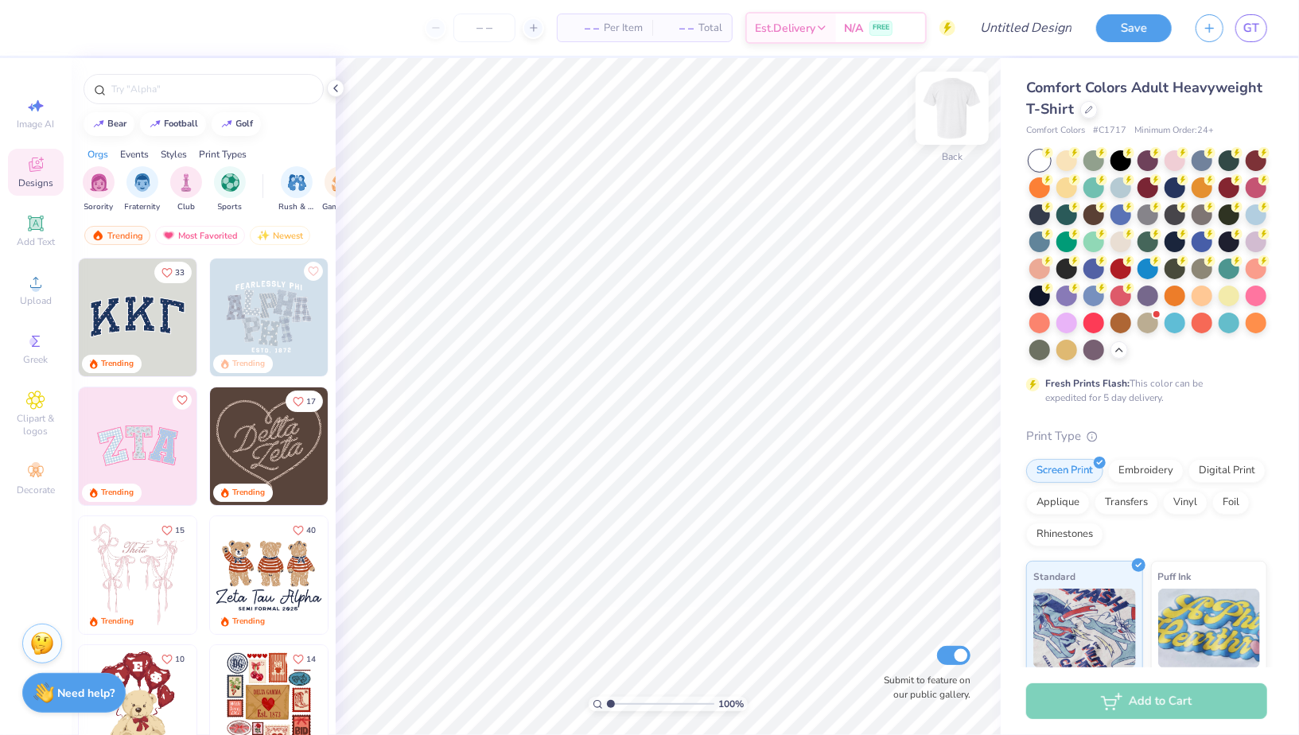
click at [943, 126] on img at bounding box center [952, 108] width 64 height 64
click at [1118, 162] on div at bounding box center [1120, 159] width 21 height 21
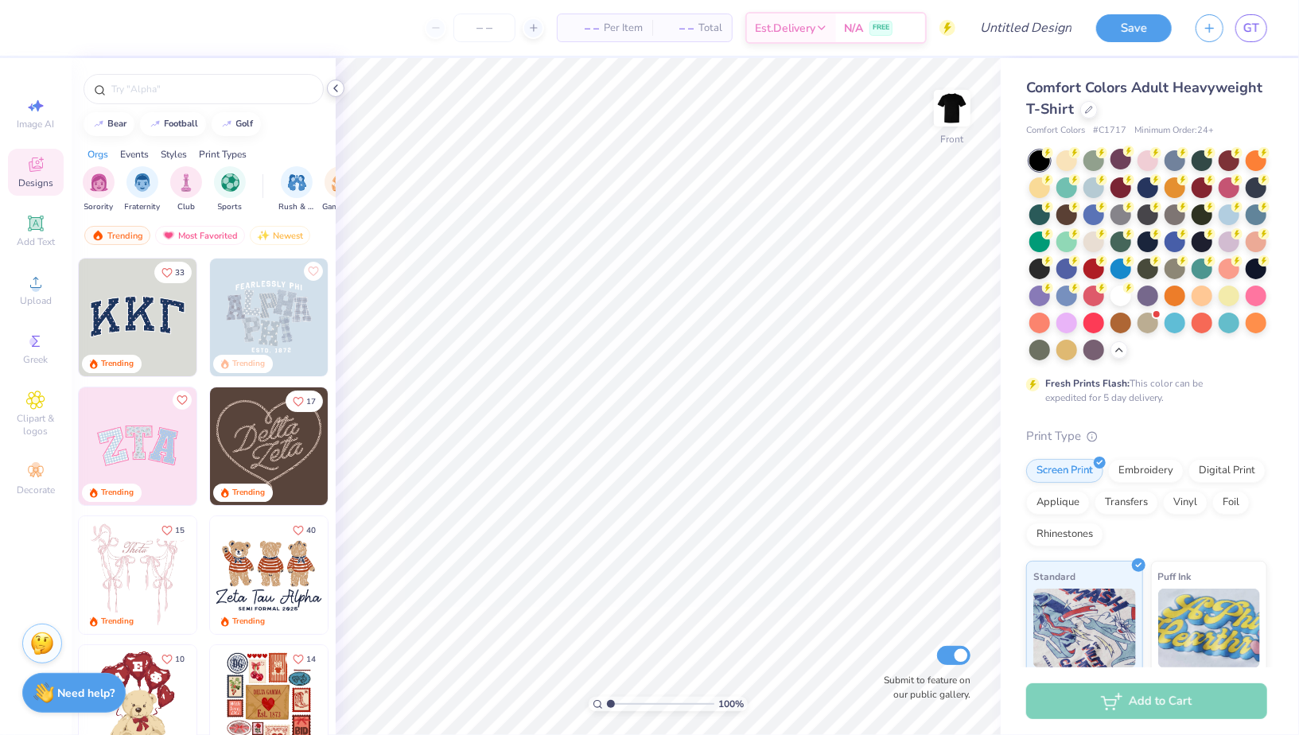
click at [333, 94] on icon at bounding box center [335, 88] width 13 height 13
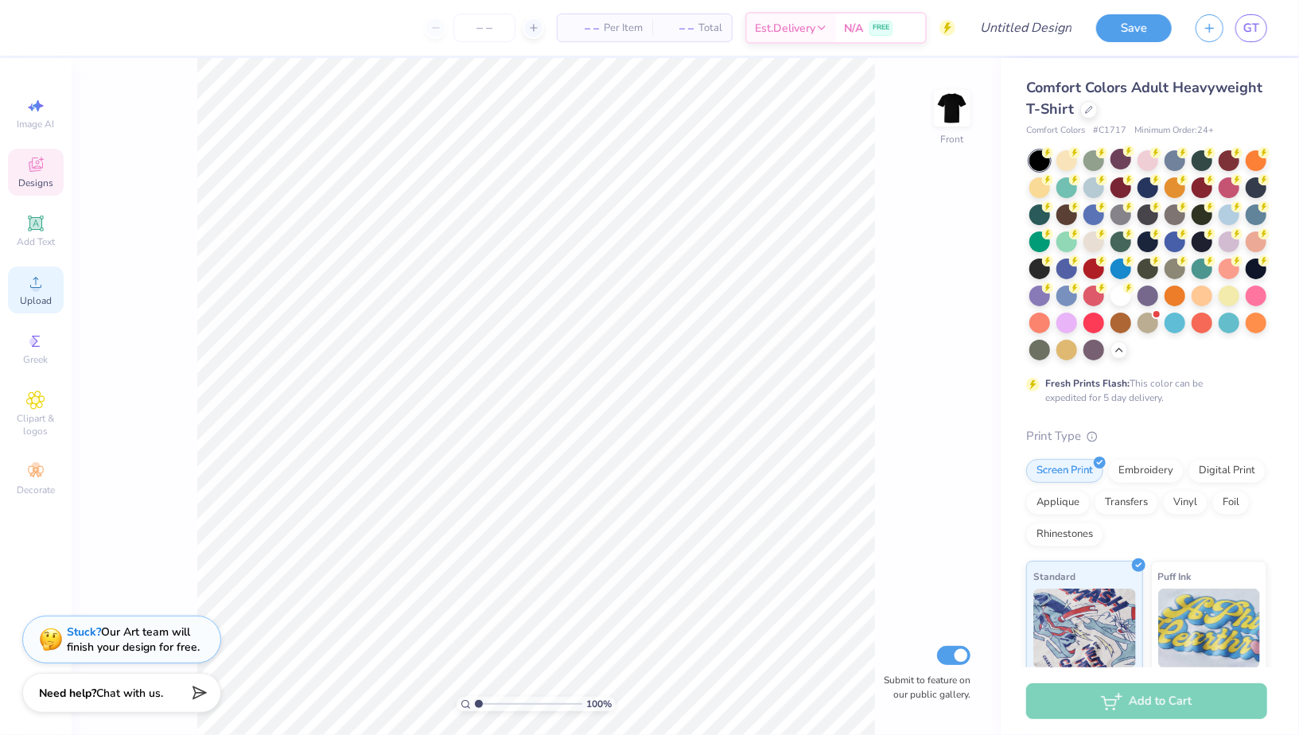
click at [38, 313] on div "Upload" at bounding box center [36, 289] width 56 height 47
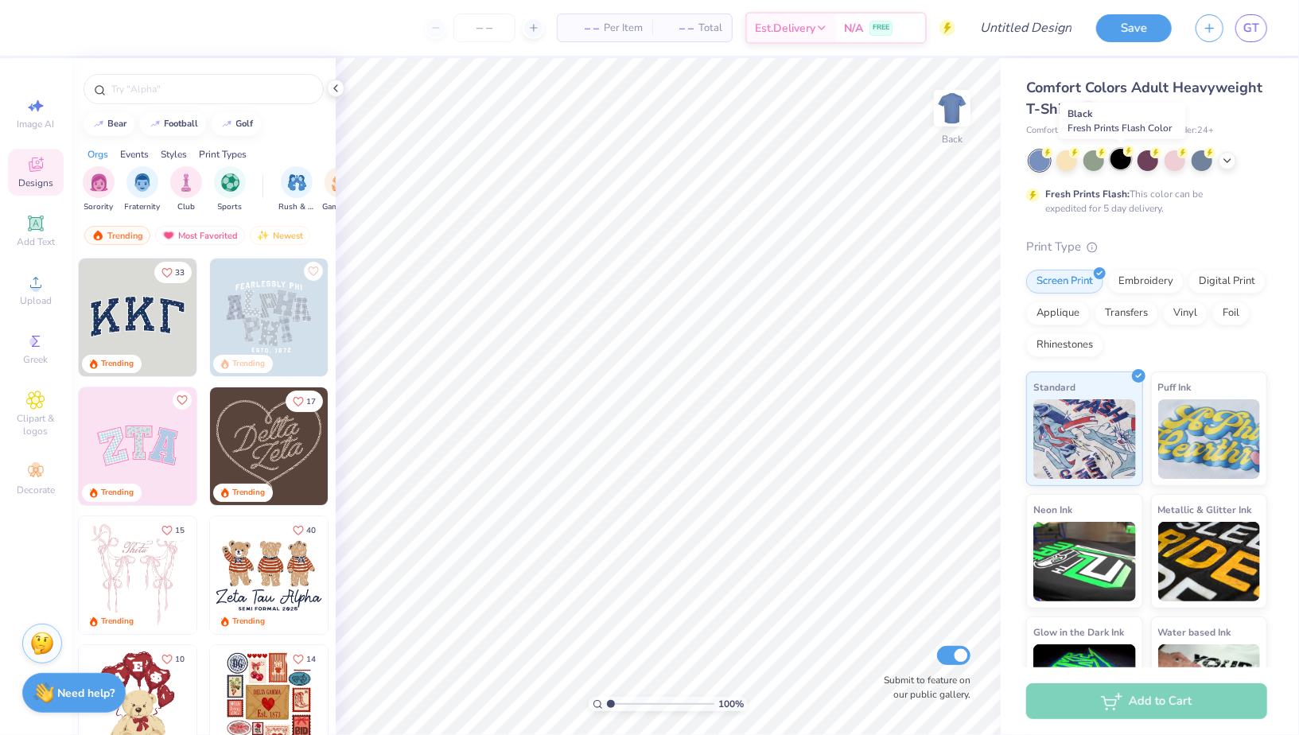
click at [1124, 161] on div at bounding box center [1120, 159] width 21 height 21
click at [340, 91] on icon at bounding box center [335, 88] width 13 height 13
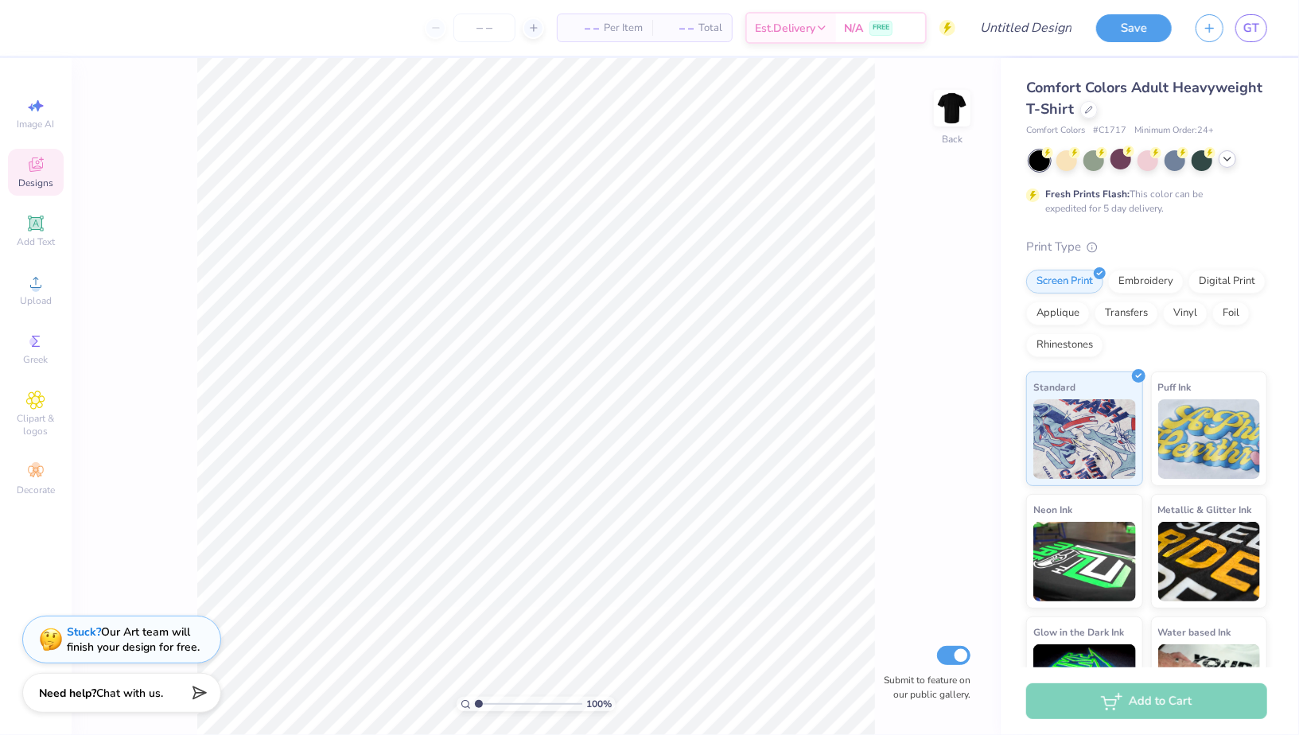
click at [1227, 165] on div at bounding box center [1226, 158] width 17 height 17
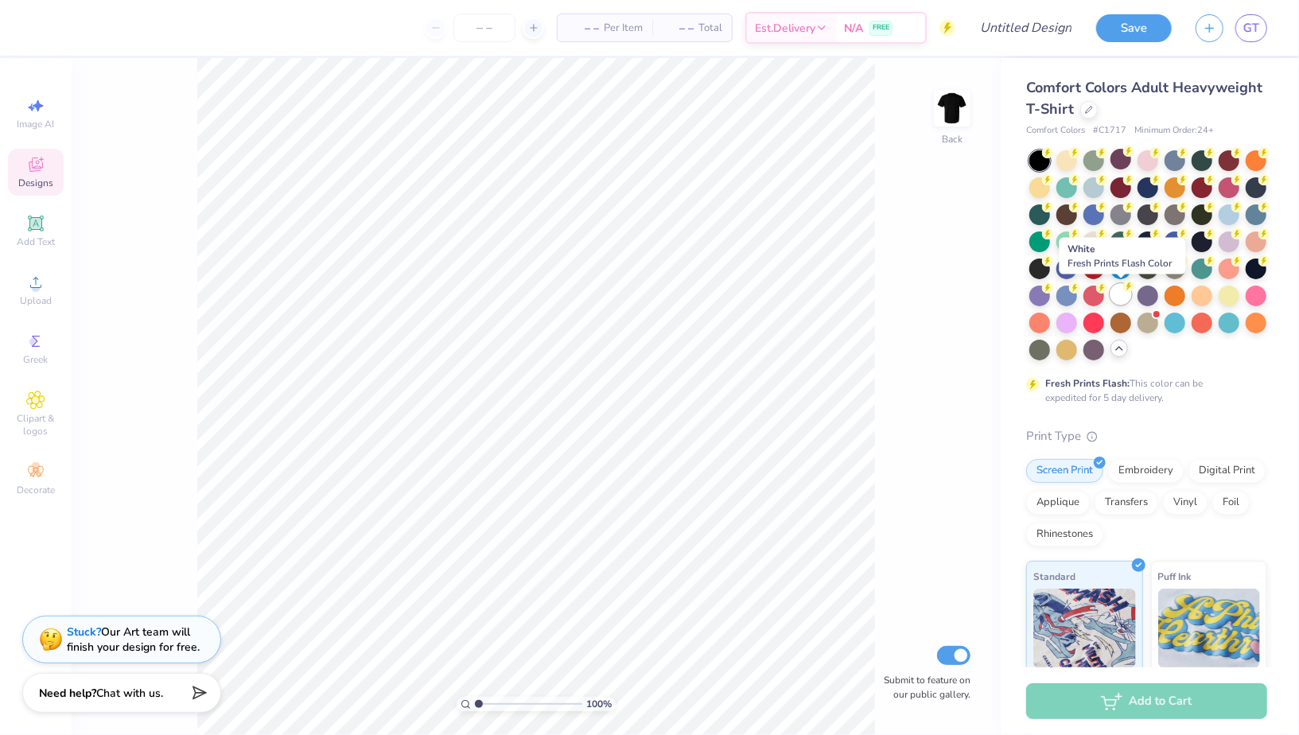
click at [1114, 290] on div at bounding box center [1120, 294] width 21 height 21
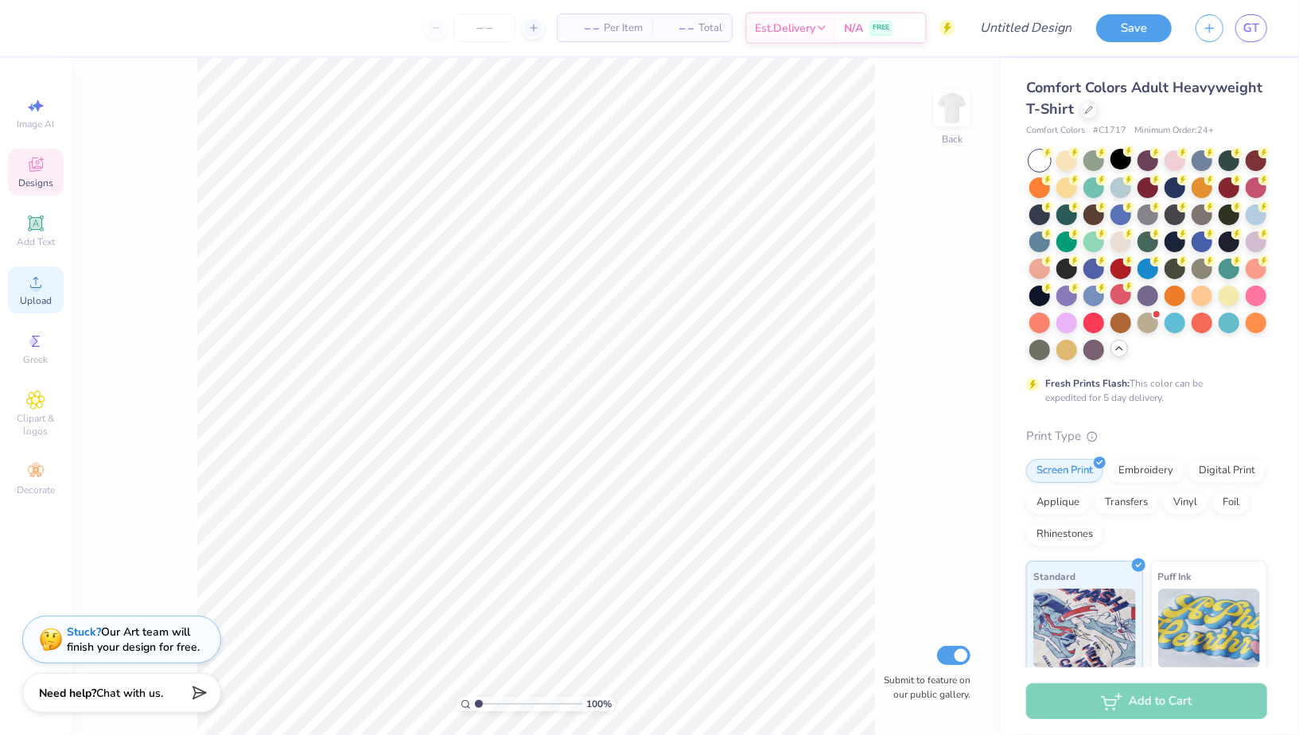
click at [34, 285] on circle at bounding box center [35, 287] width 9 height 9
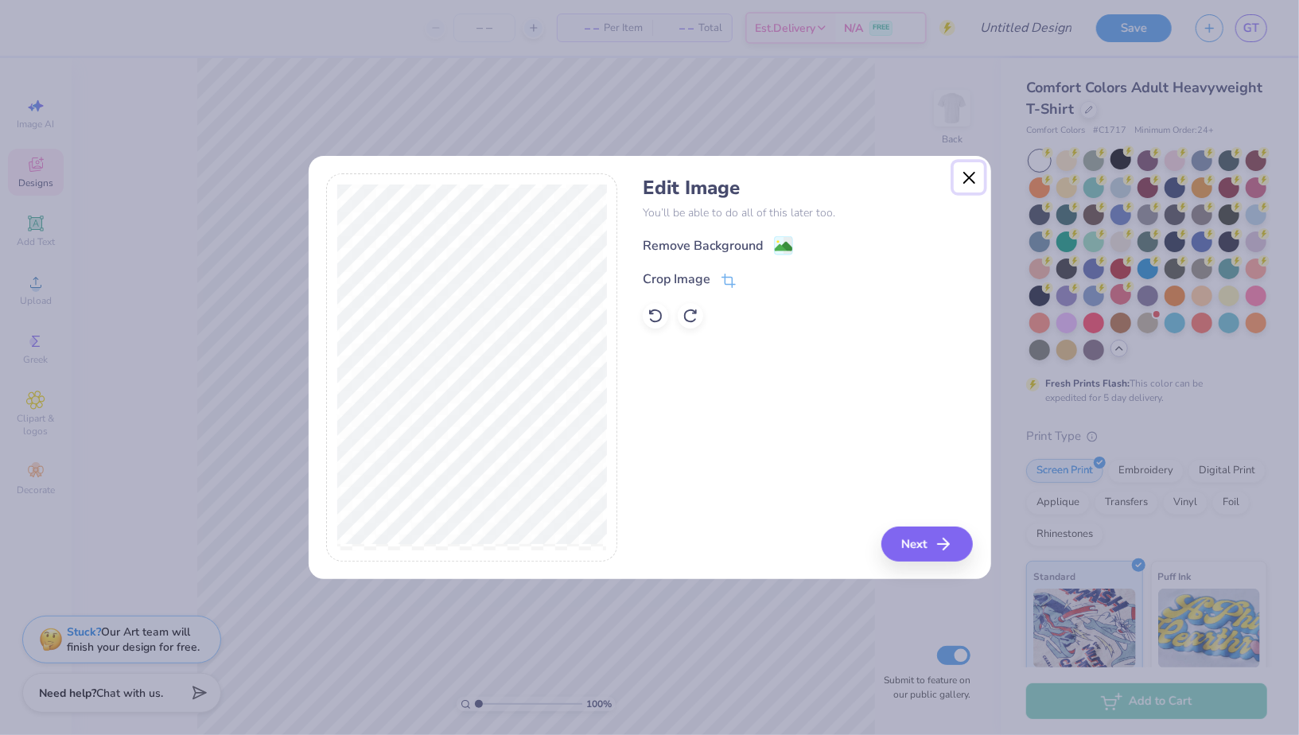
click at [970, 169] on button "Close" at bounding box center [969, 177] width 30 height 30
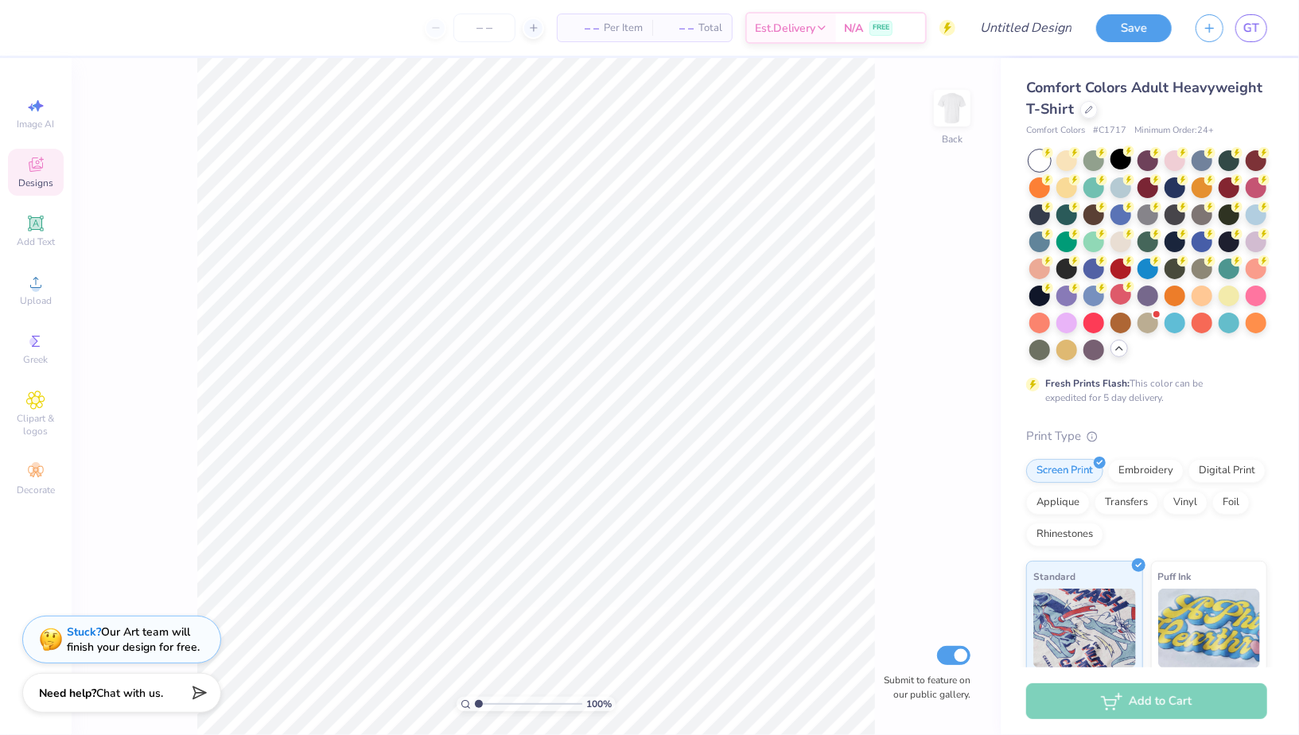
click at [0, 272] on div "Image AI Designs Add Text Upload Greek Clipart & logos Decorate" at bounding box center [36, 396] width 72 height 677
click at [37, 297] on span "Upload" at bounding box center [36, 300] width 32 height 13
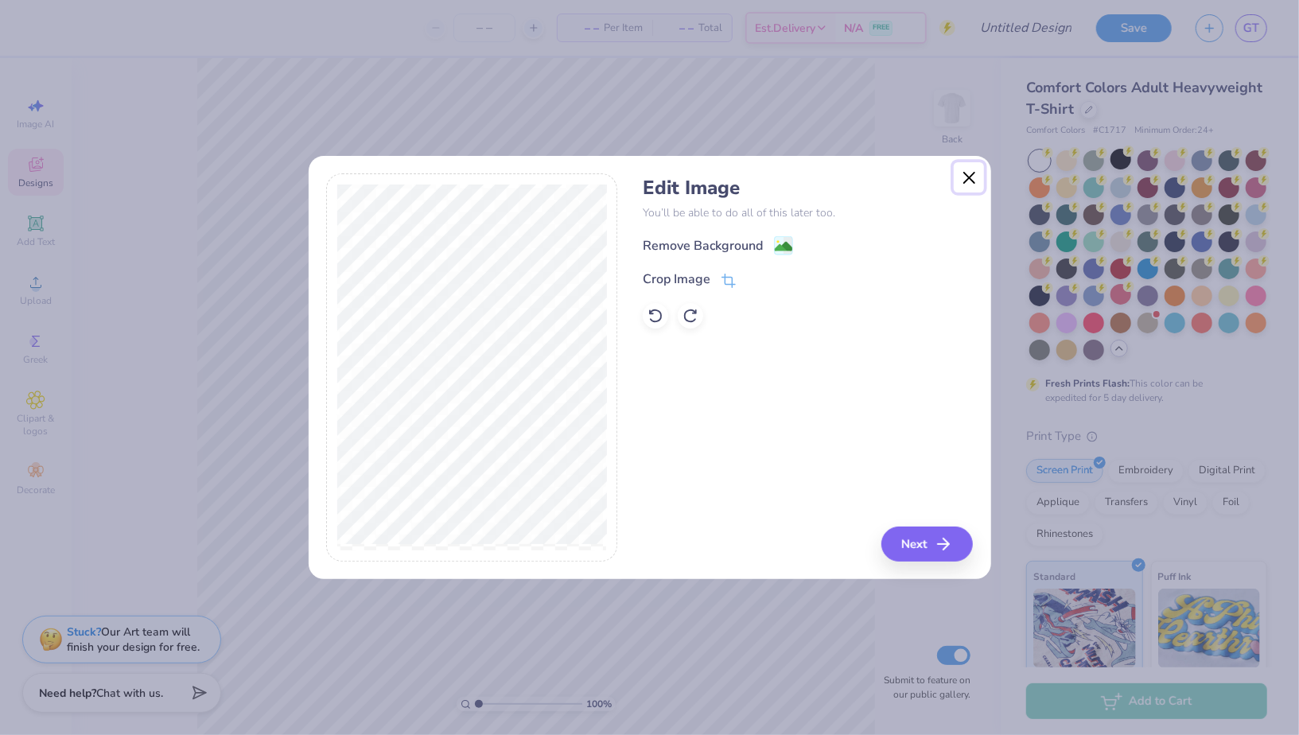
click at [970, 182] on button "Close" at bounding box center [969, 177] width 30 height 30
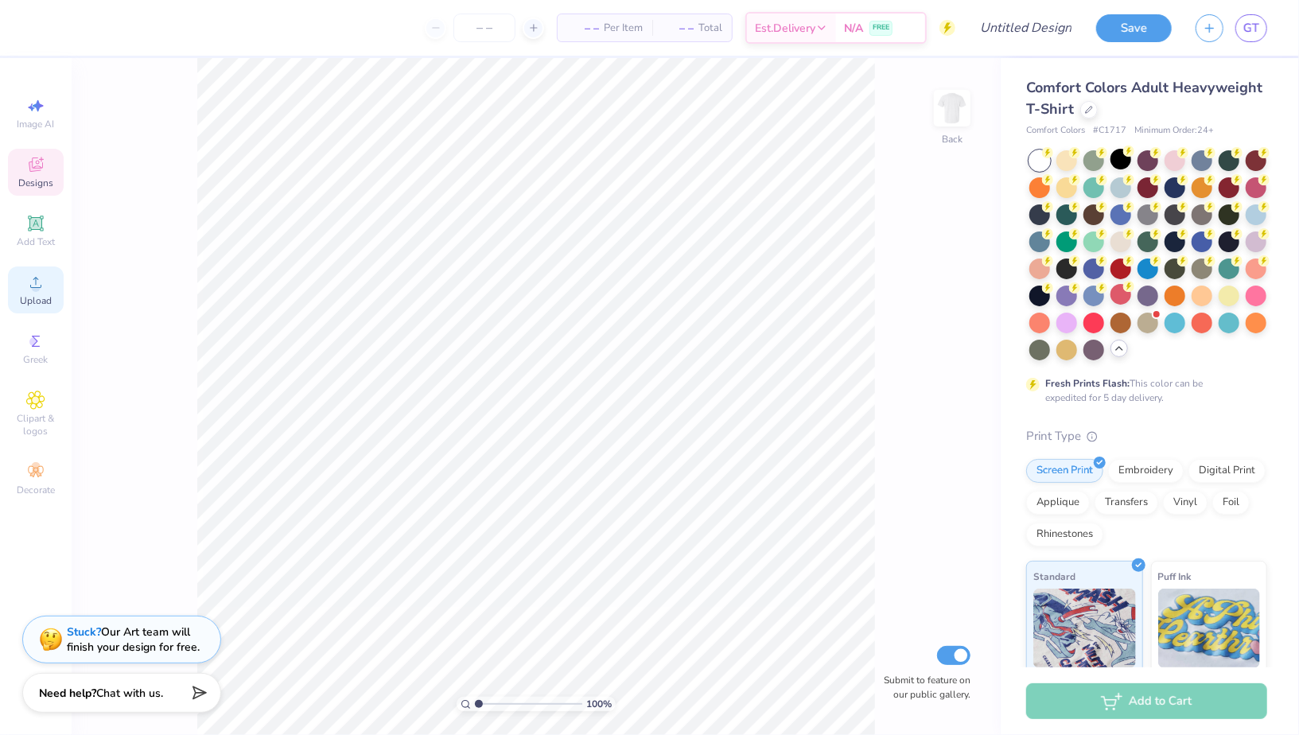
click at [45, 298] on span "Upload" at bounding box center [36, 300] width 32 height 13
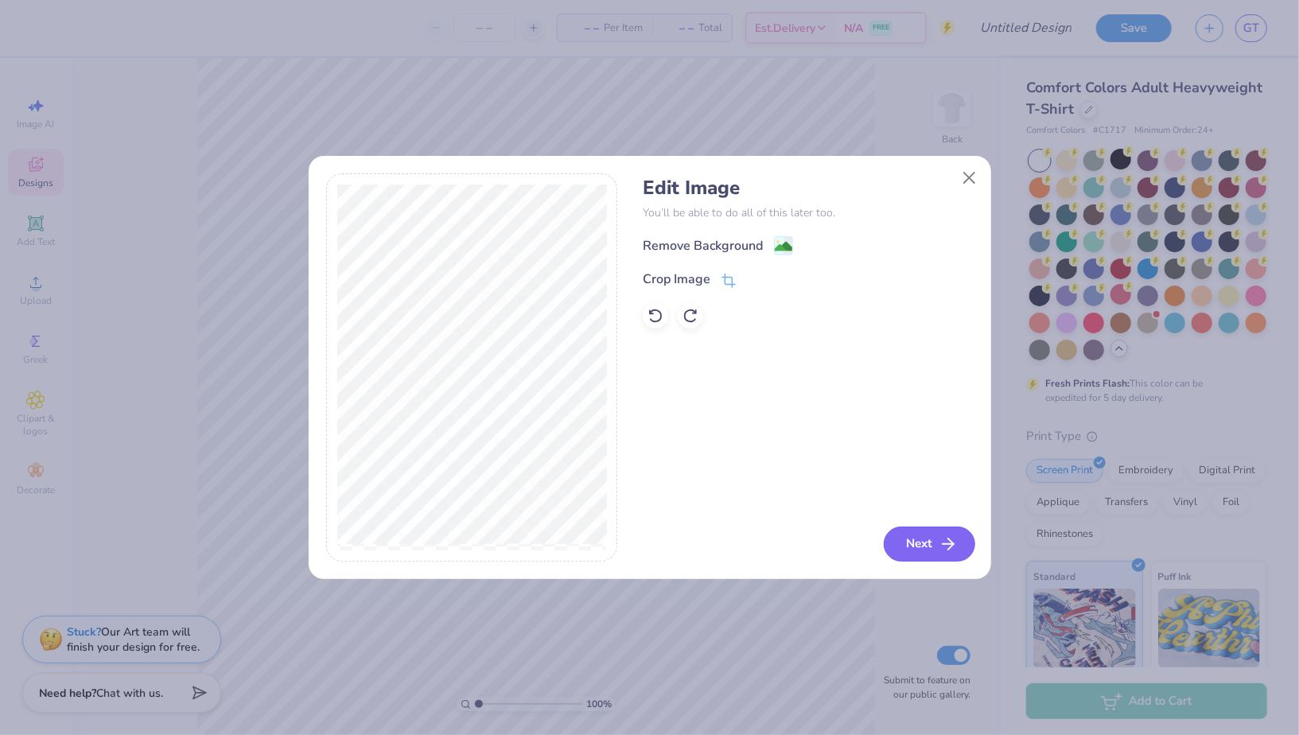
click at [931, 531] on button "Next" at bounding box center [929, 544] width 91 height 35
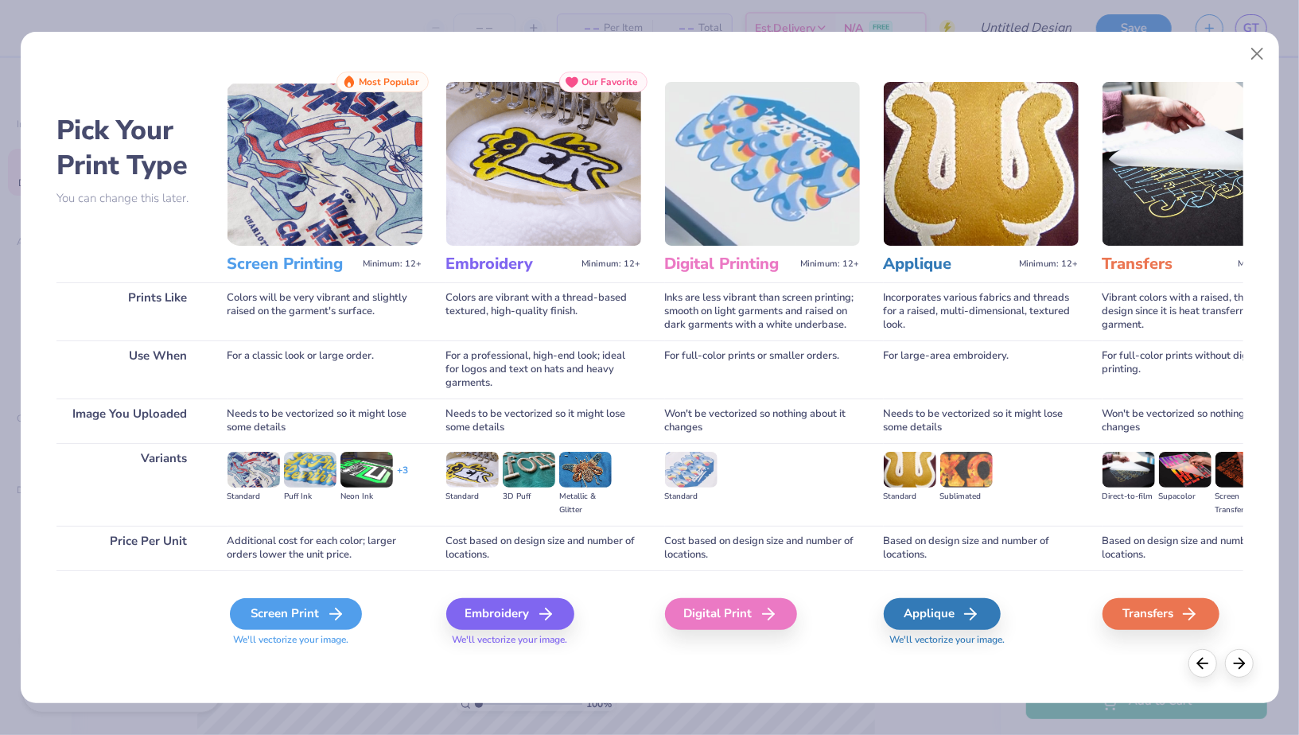
click at [319, 601] on div "Screen Print" at bounding box center [296, 614] width 132 height 32
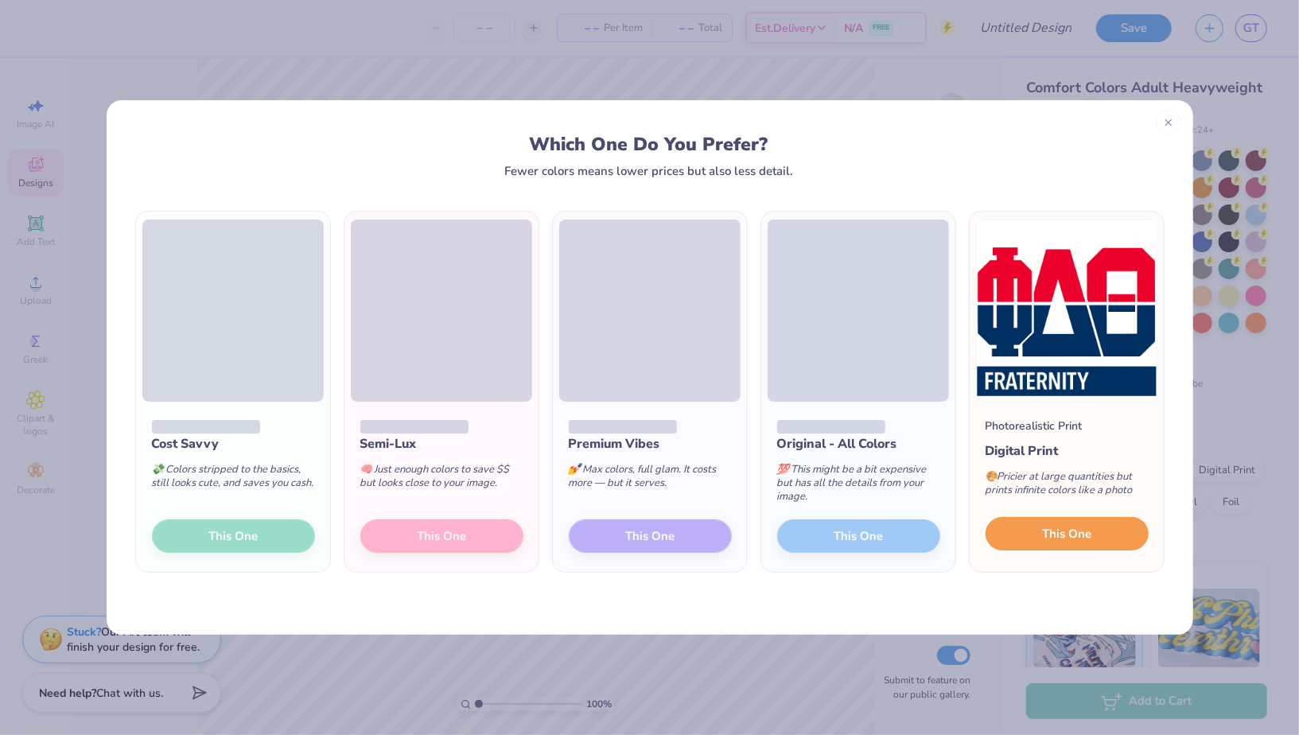
click at [1032, 542] on button "This One" at bounding box center [1066, 533] width 163 height 33
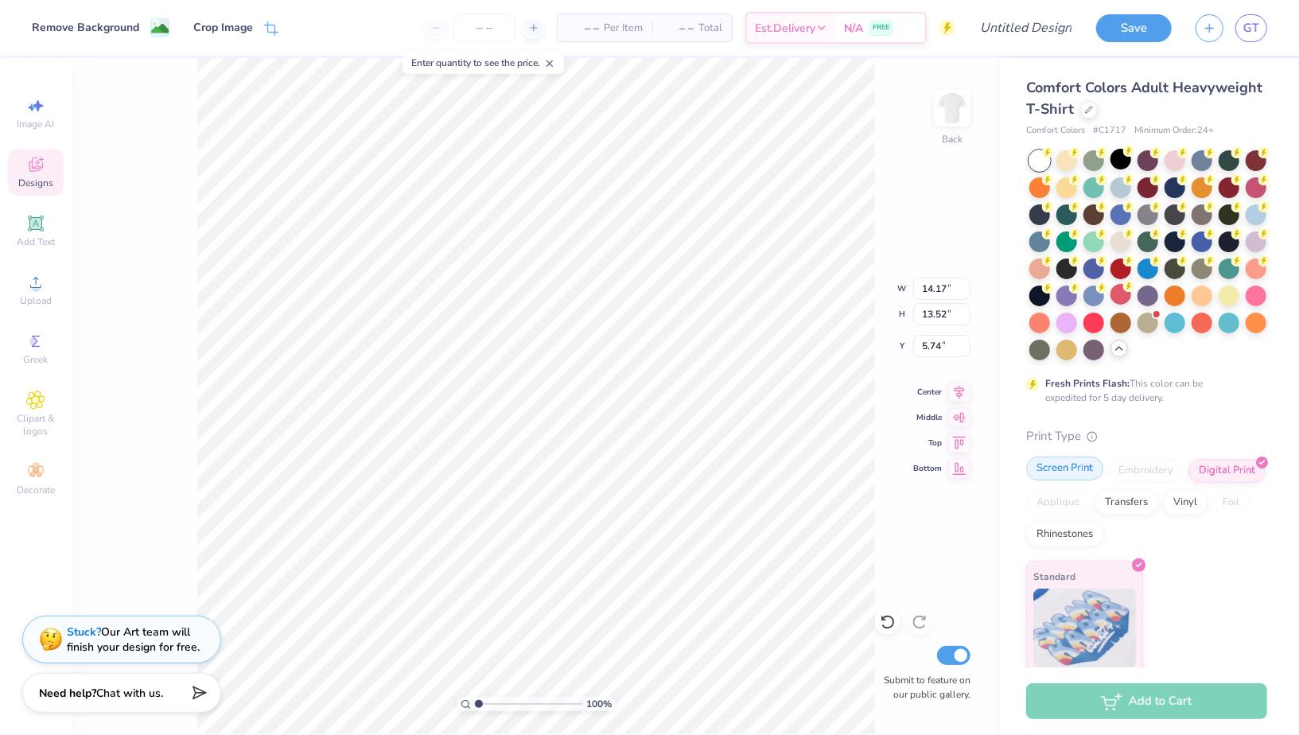
click at [1067, 475] on div "Screen Print" at bounding box center [1064, 469] width 77 height 24
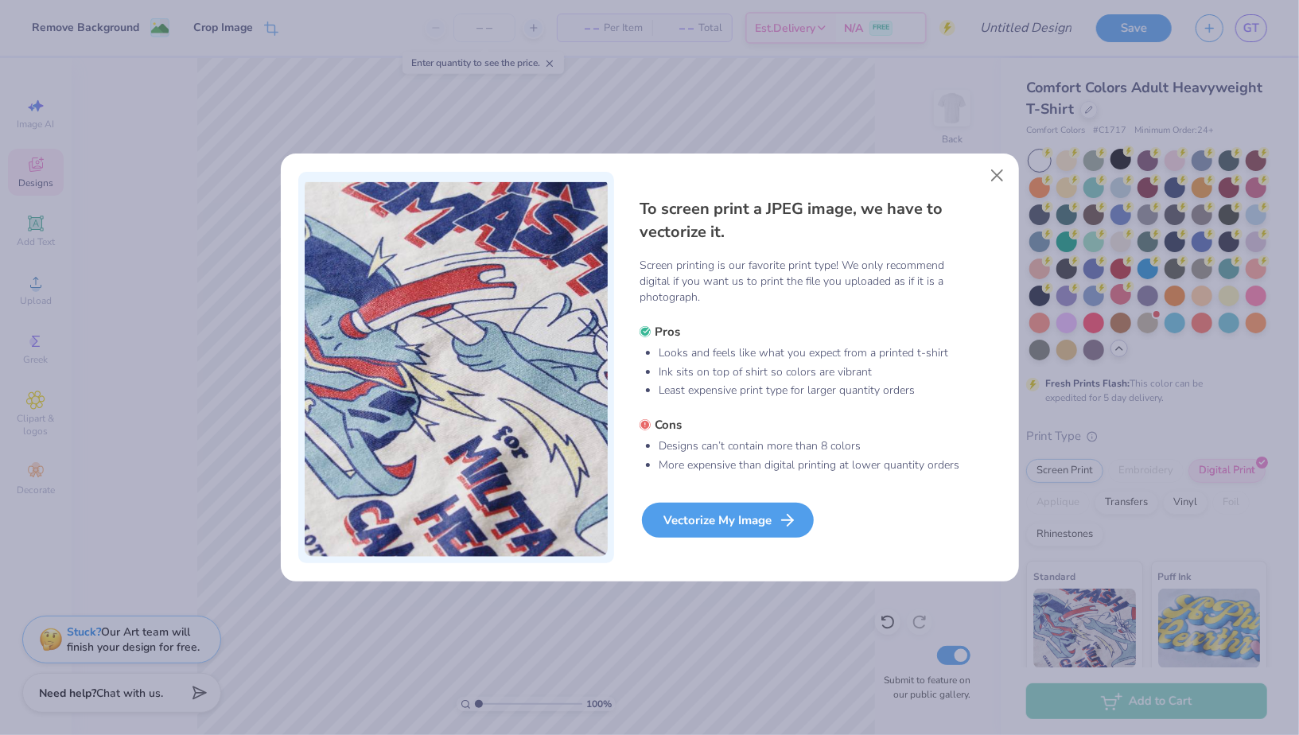
click at [723, 531] on div "Vectorize My Image" at bounding box center [728, 520] width 172 height 35
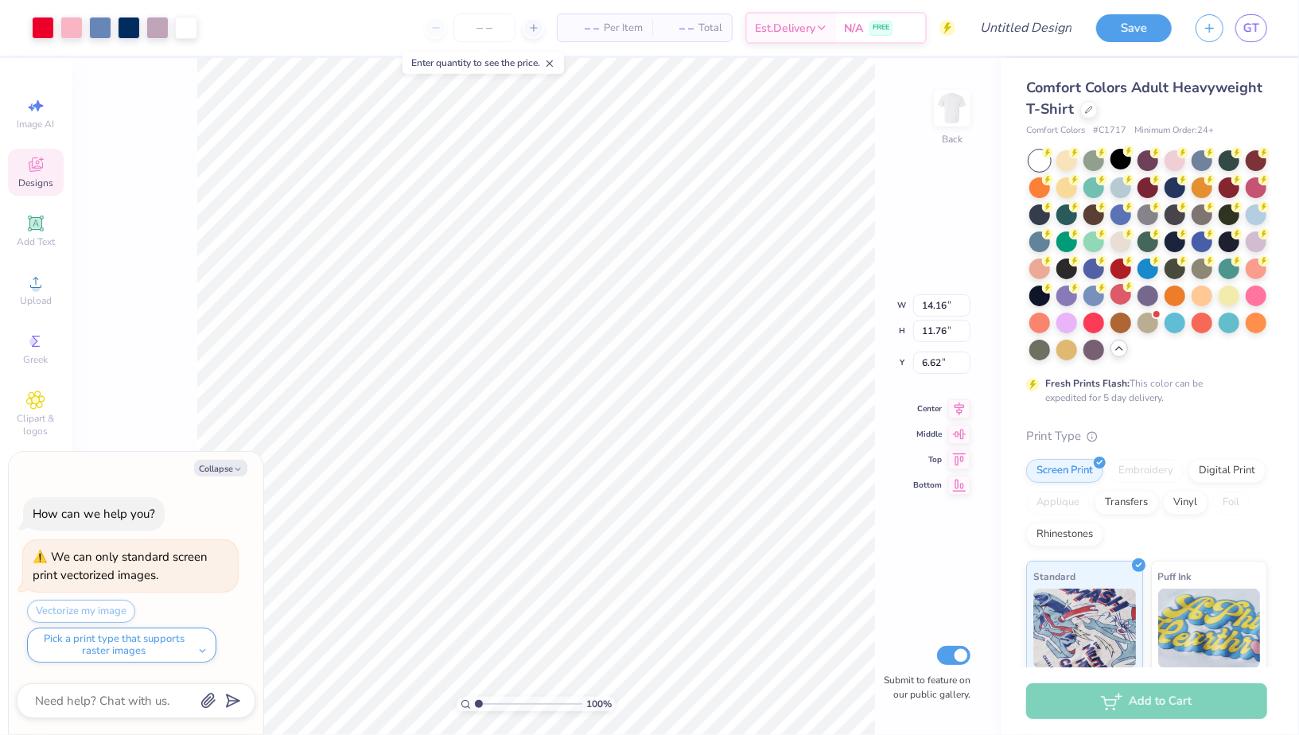
type textarea "x"
type input "3.16"
type input "2.62"
type textarea "x"
type input "3.00"
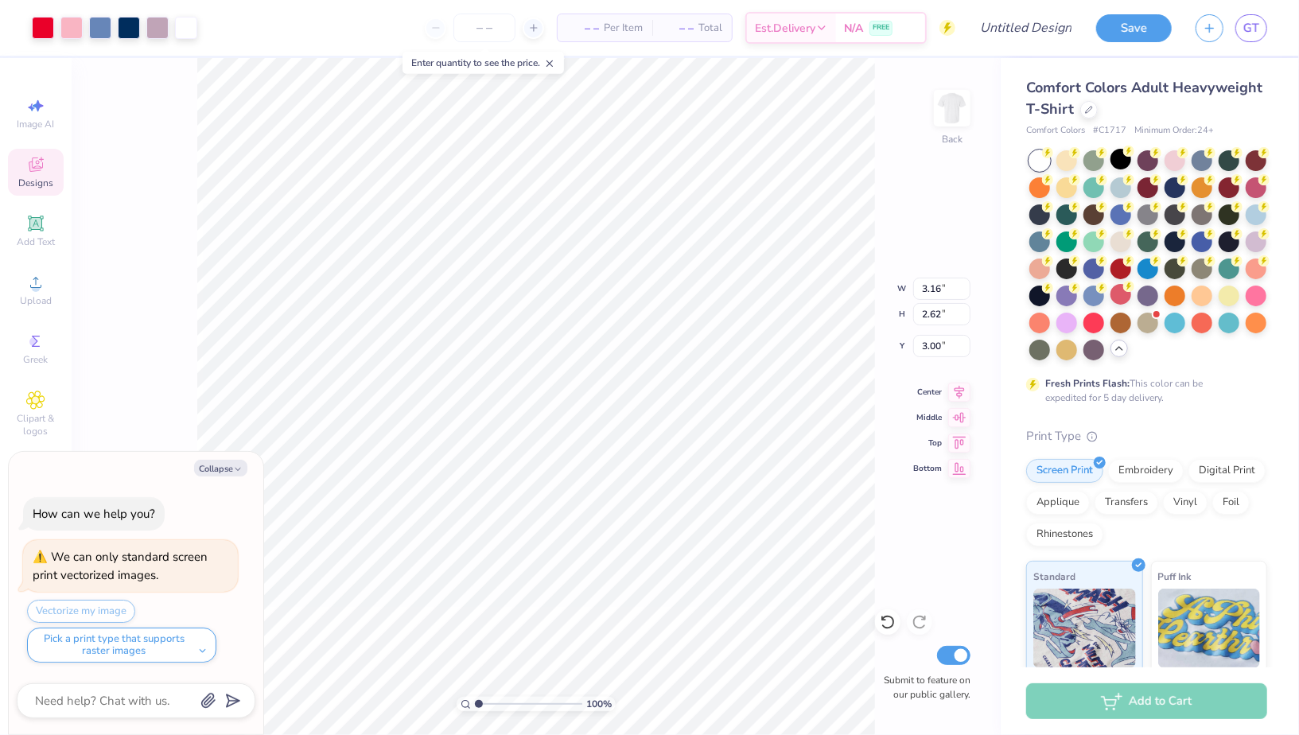
type textarea "x"
type input "3.46"
type input "2.88"
click at [938, 126] on div at bounding box center [951, 108] width 73 height 73
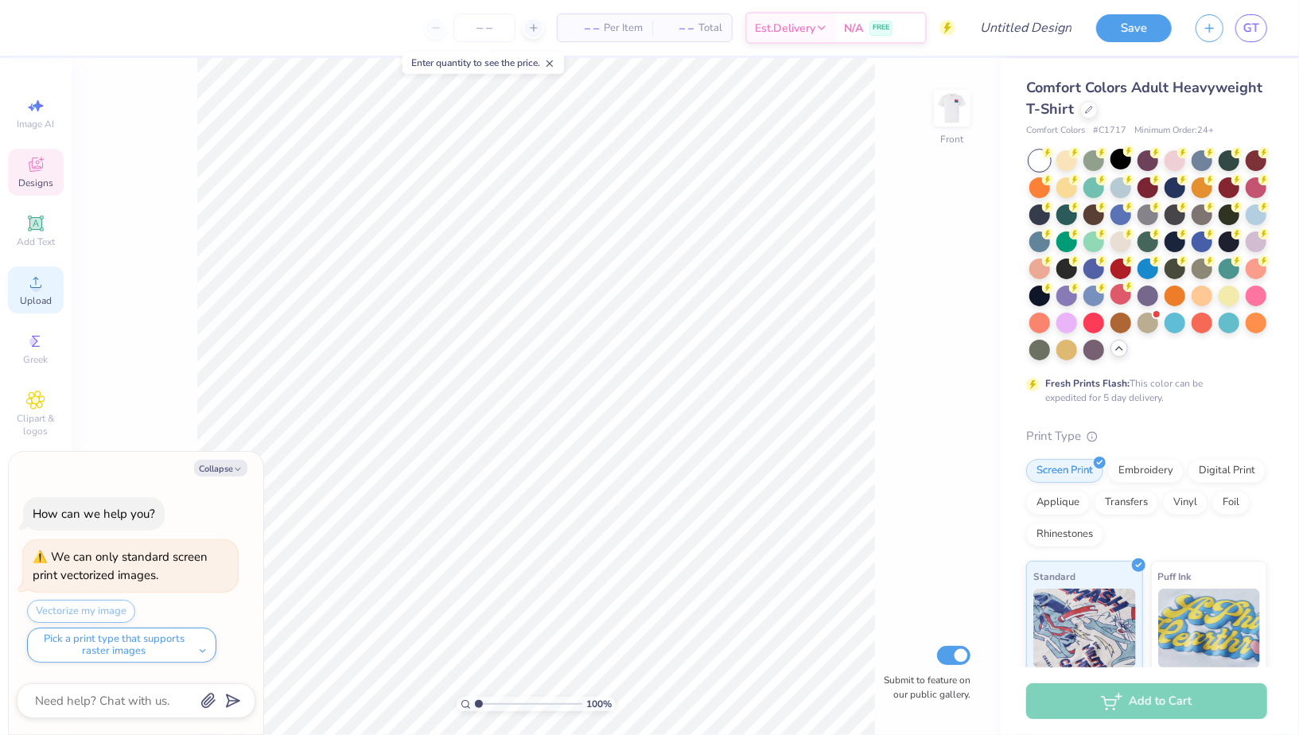
click at [30, 286] on icon at bounding box center [35, 282] width 11 height 11
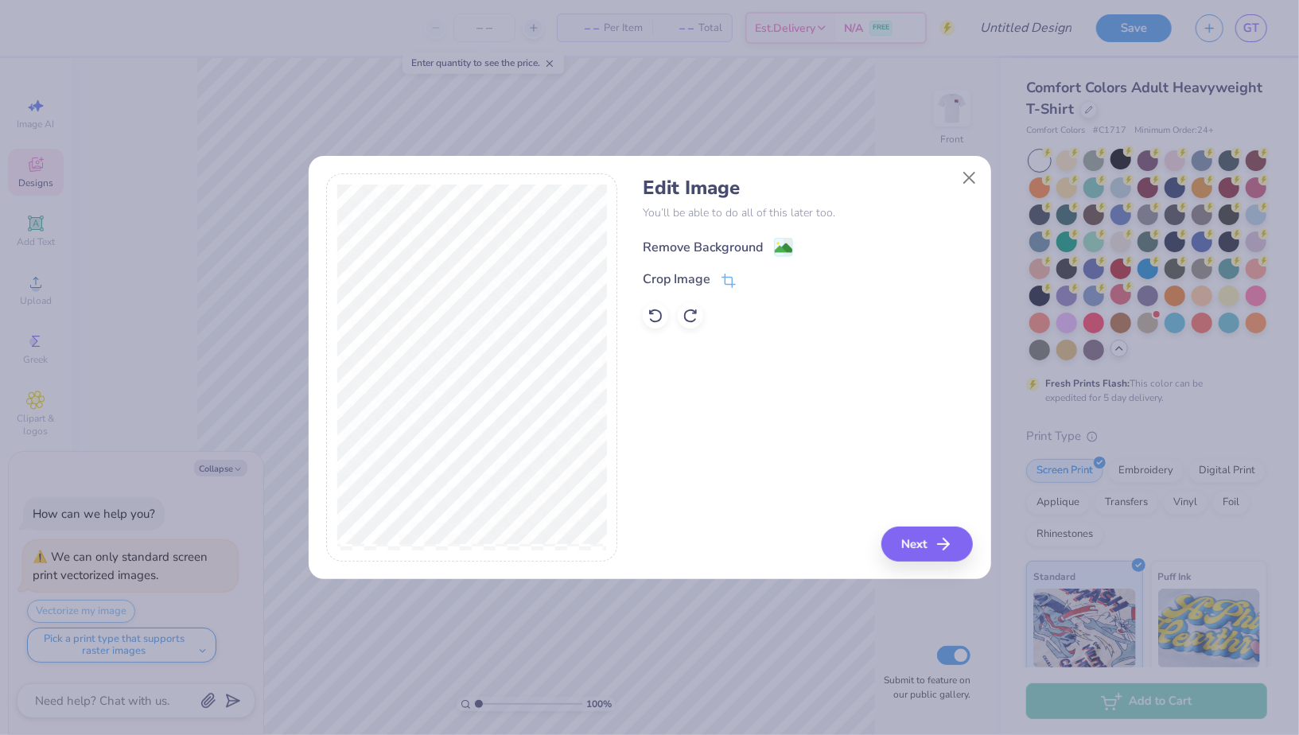
click at [778, 247] on image at bounding box center [783, 247] width 17 height 17
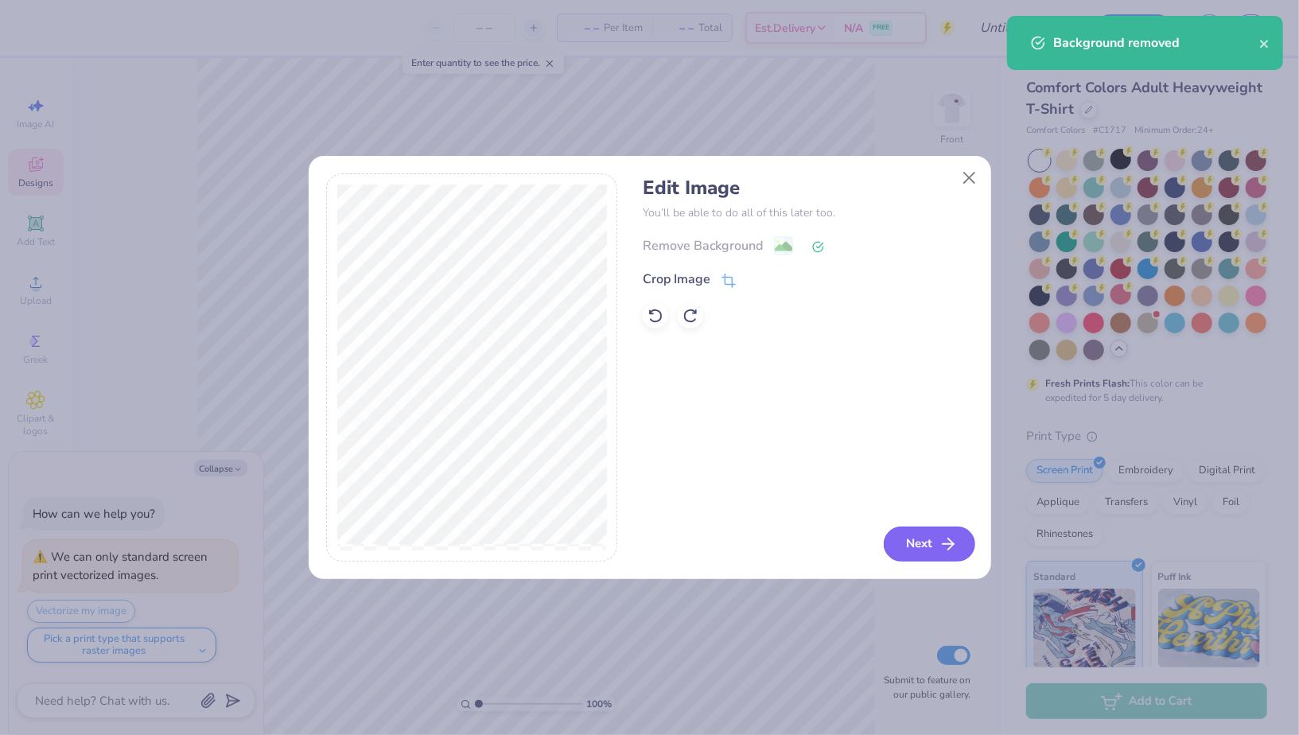
click at [927, 550] on button "Next" at bounding box center [929, 544] width 91 height 35
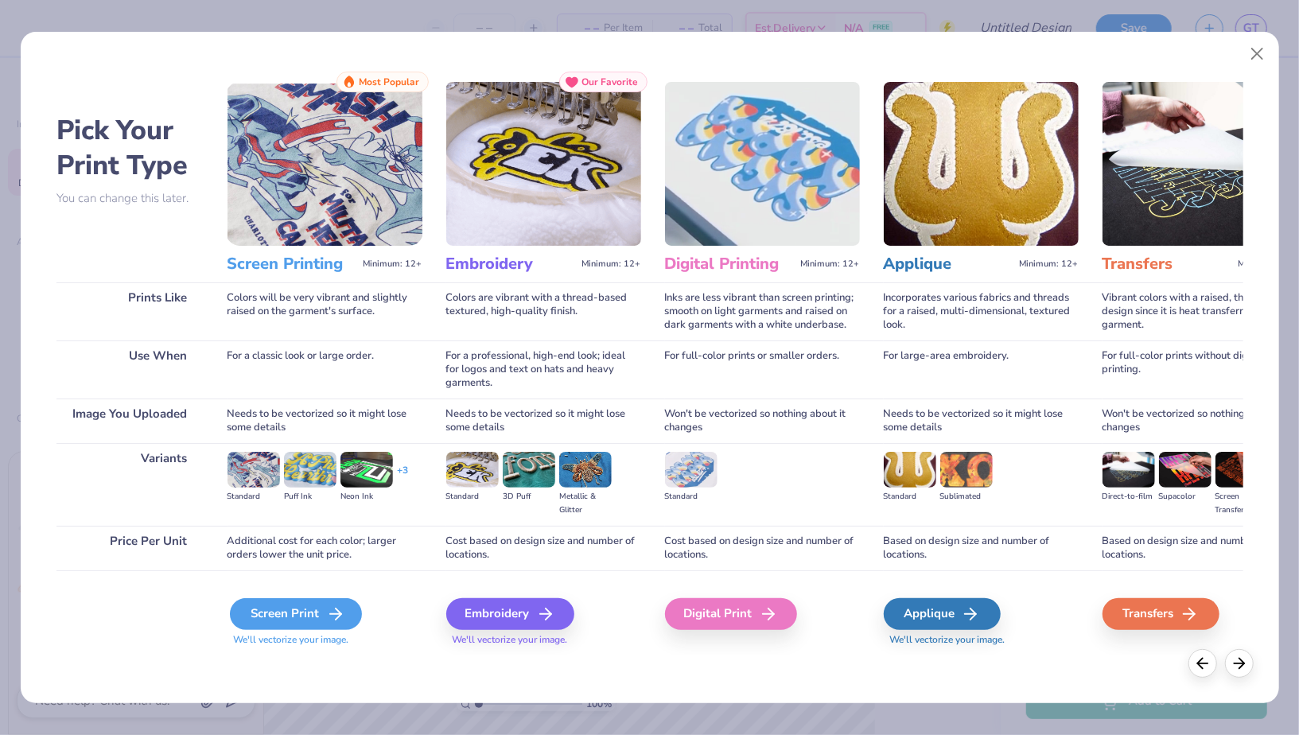
click at [345, 612] on div "Screen Print" at bounding box center [296, 614] width 132 height 32
type textarea "x"
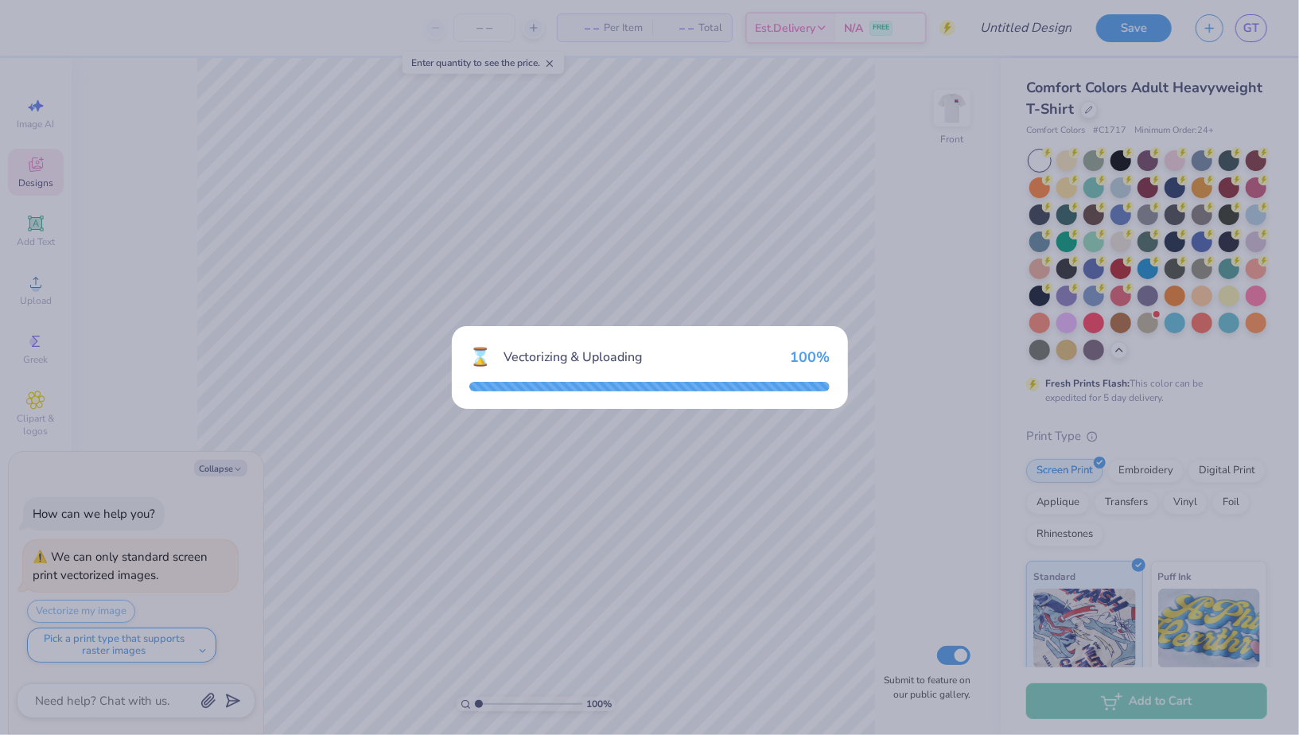
type textarea "x"
